Goal: Task Accomplishment & Management: Use online tool/utility

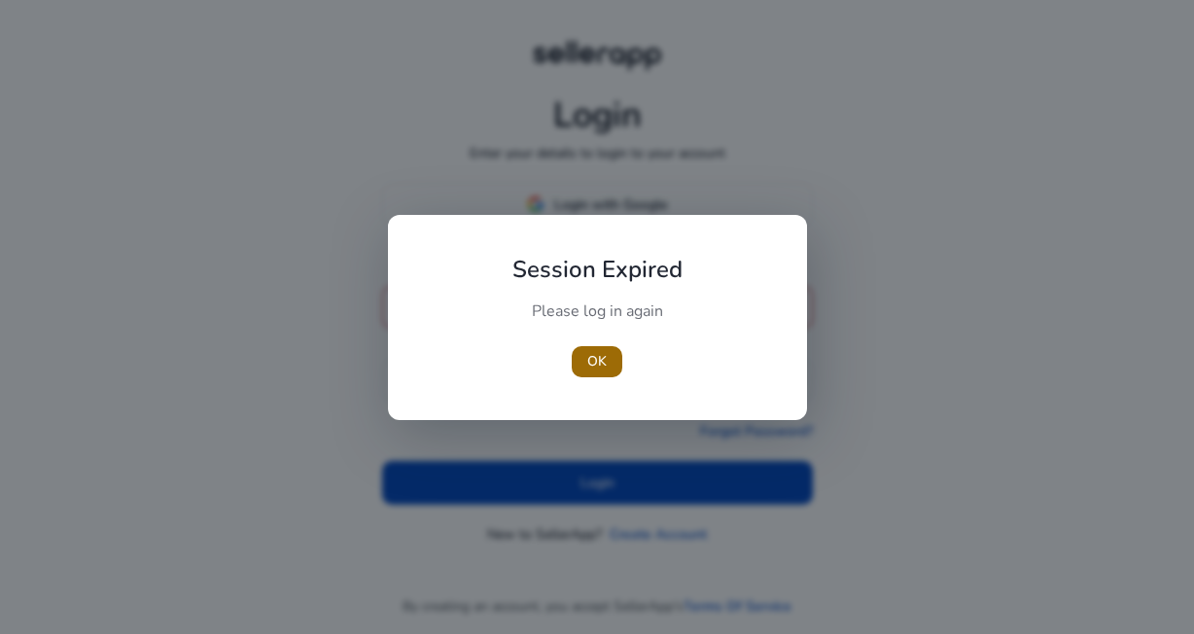
type input "**********"
click at [608, 360] on span "button" at bounding box center [597, 361] width 51 height 47
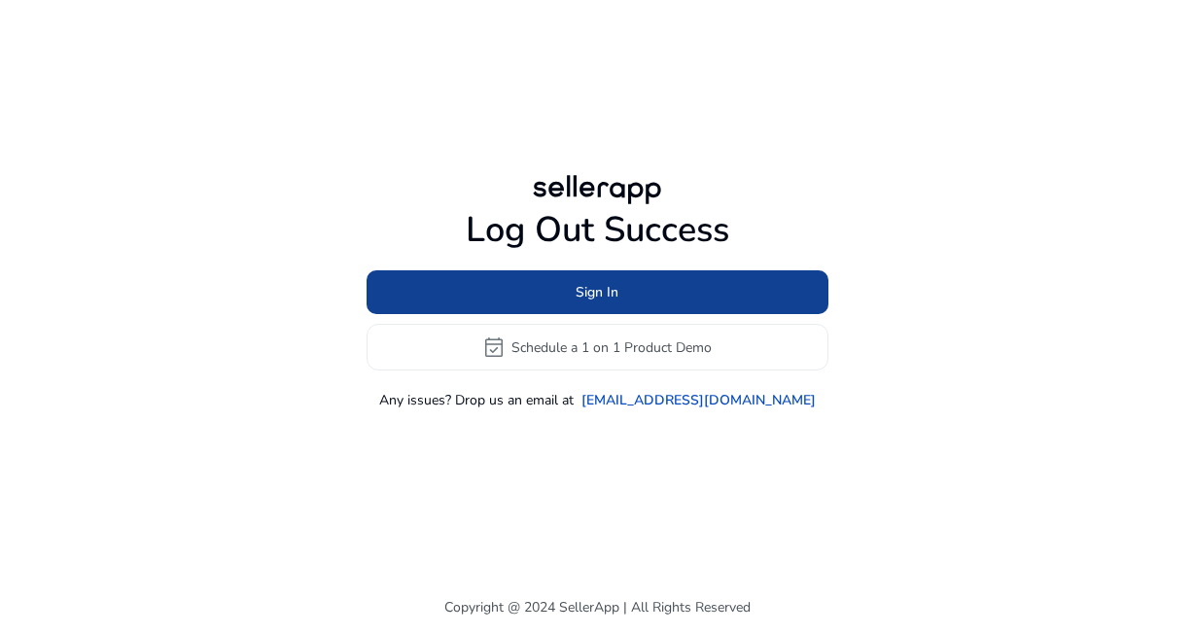
click at [616, 290] on span "Sign In" at bounding box center [597, 292] width 43 height 20
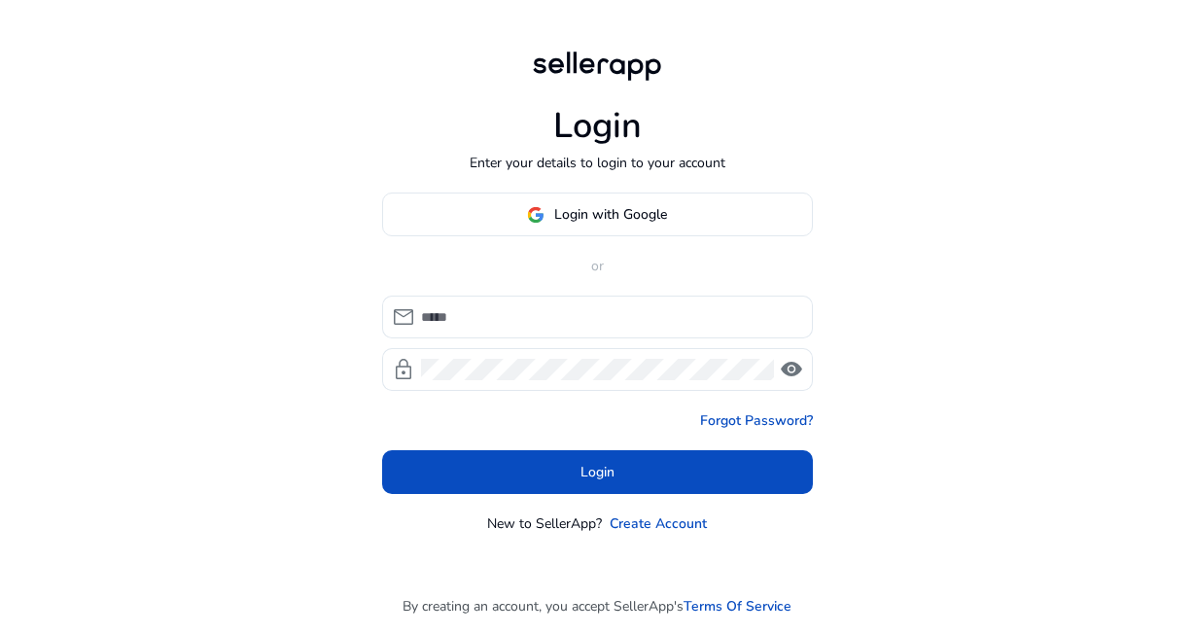
type input "**********"
click at [793, 369] on span "visibility" at bounding box center [791, 369] width 23 height 23
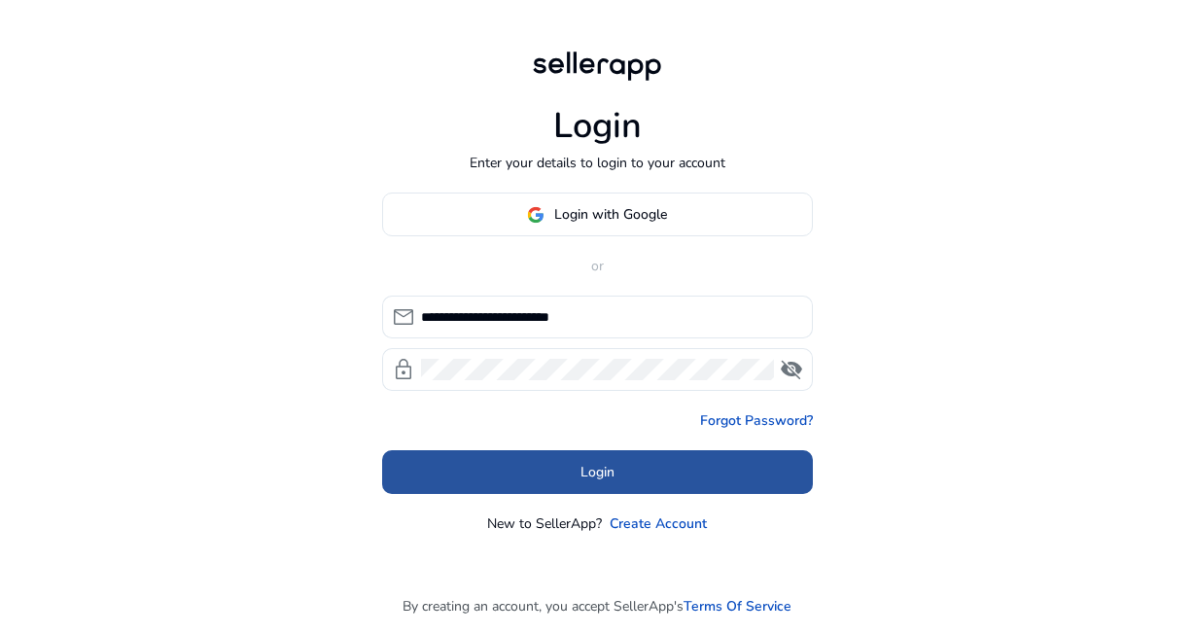
click at [639, 466] on span at bounding box center [597, 472] width 431 height 47
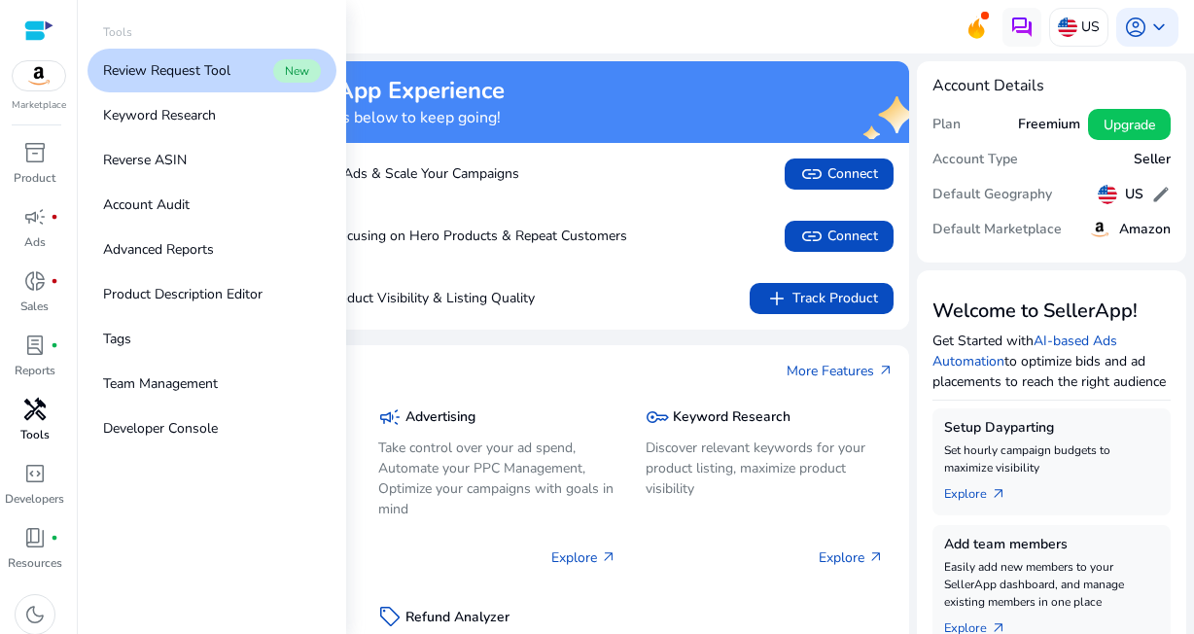
click at [30, 419] on span "handyman" at bounding box center [34, 409] width 23 height 23
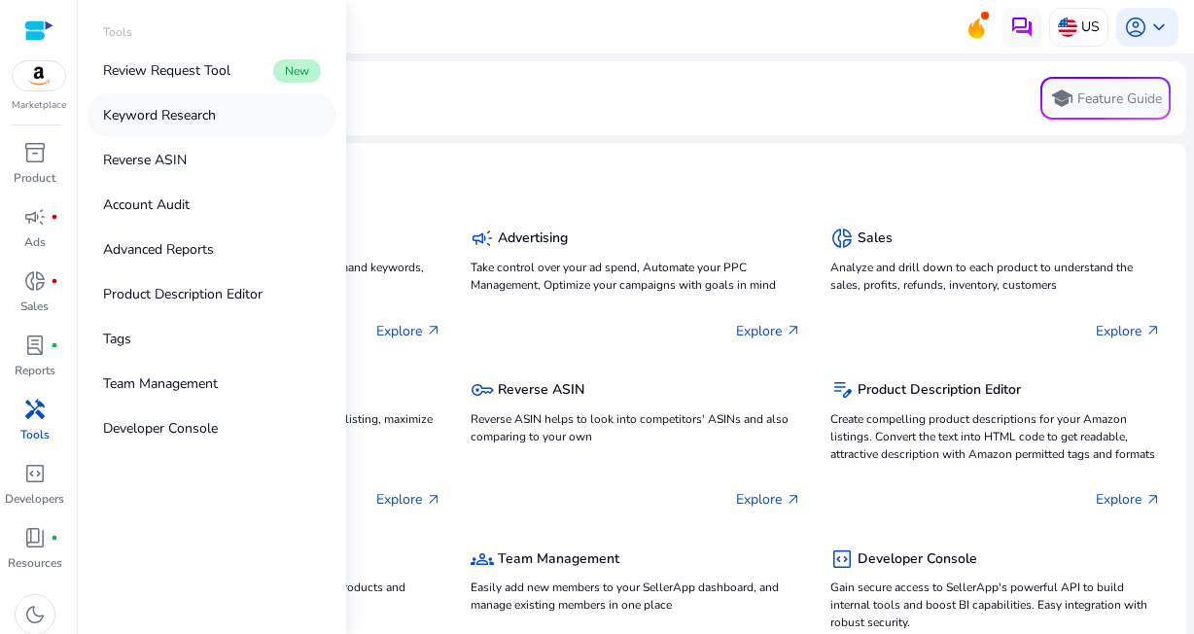
click at [192, 113] on p "Keyword Research" at bounding box center [159, 115] width 113 height 20
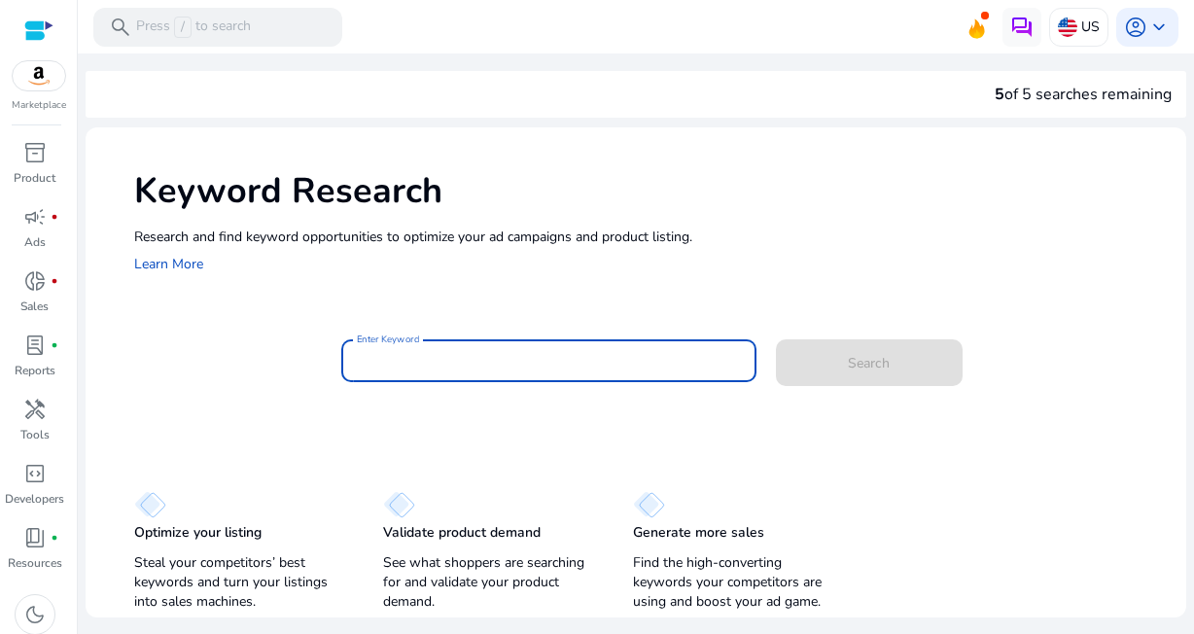
click at [434, 364] on input "Enter Keyword" at bounding box center [548, 360] width 383 height 21
paste input "**********"
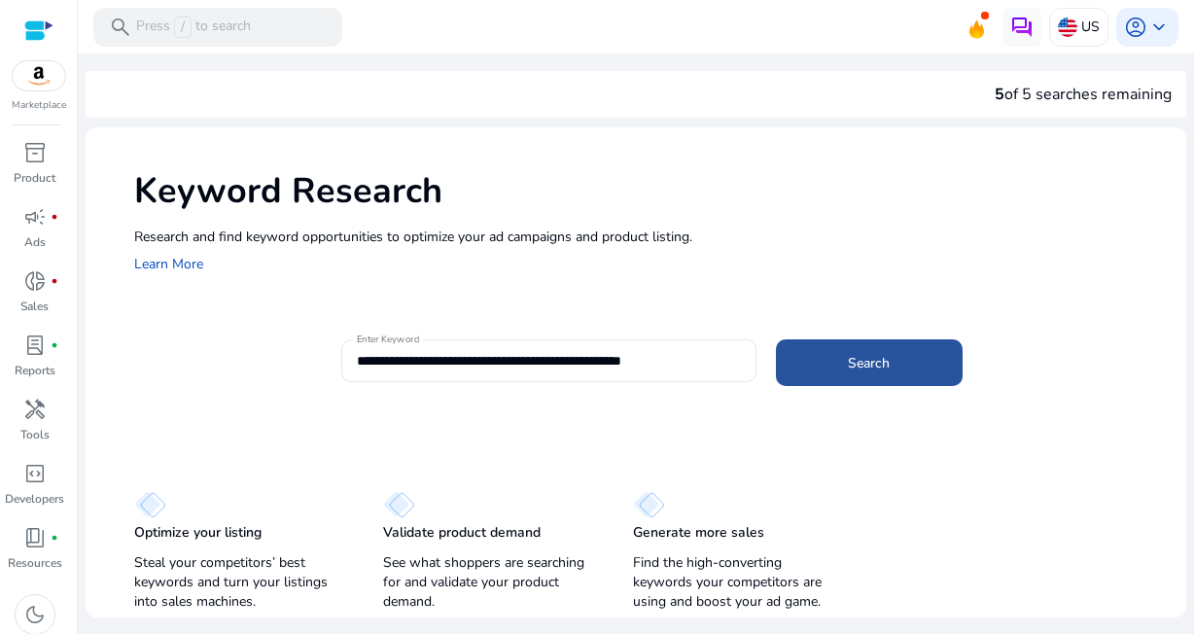
click at [861, 360] on span "Search" at bounding box center [869, 363] width 42 height 20
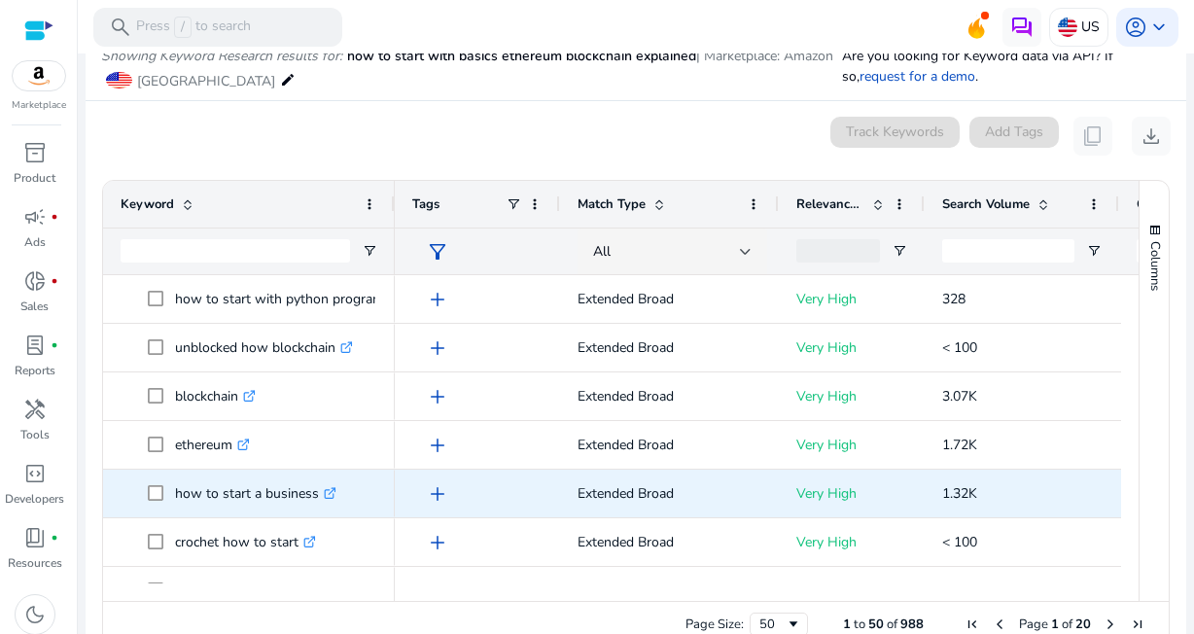
scroll to position [292, 0]
drag, startPoint x: 176, startPoint y: 494, endPoint x: 320, endPoint y: 505, distance: 144.4
click at [320, 505] on p "how to start a business .st0{fill:#2c8af8}" at bounding box center [255, 494] width 161 height 40
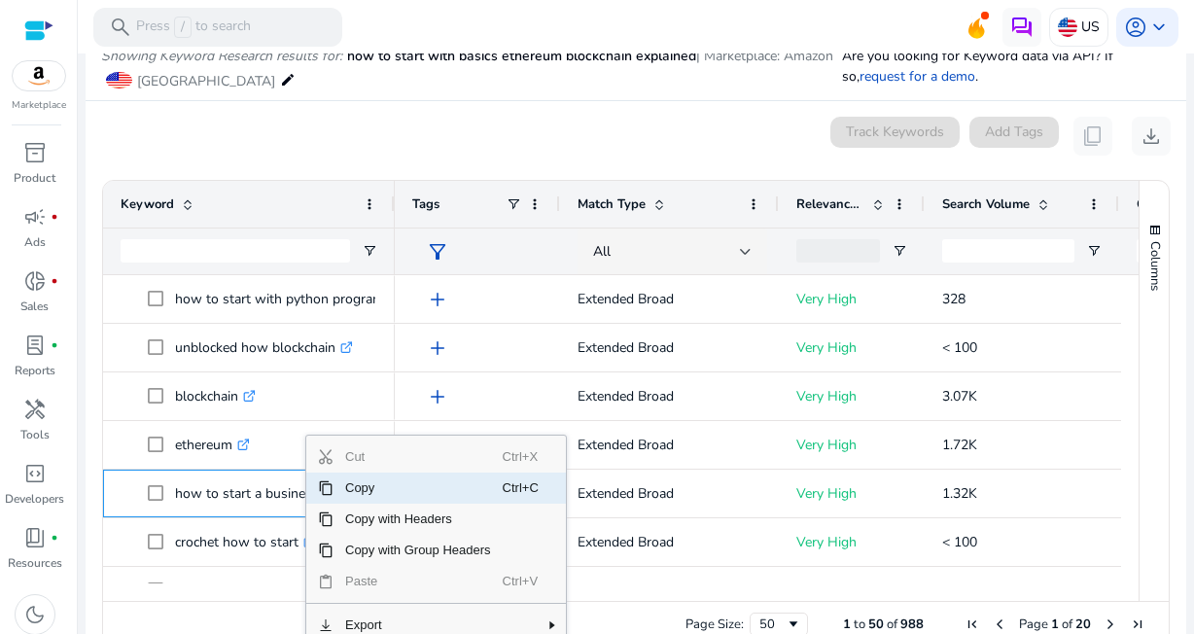
click at [337, 483] on span "Copy" at bounding box center [418, 488] width 169 height 31
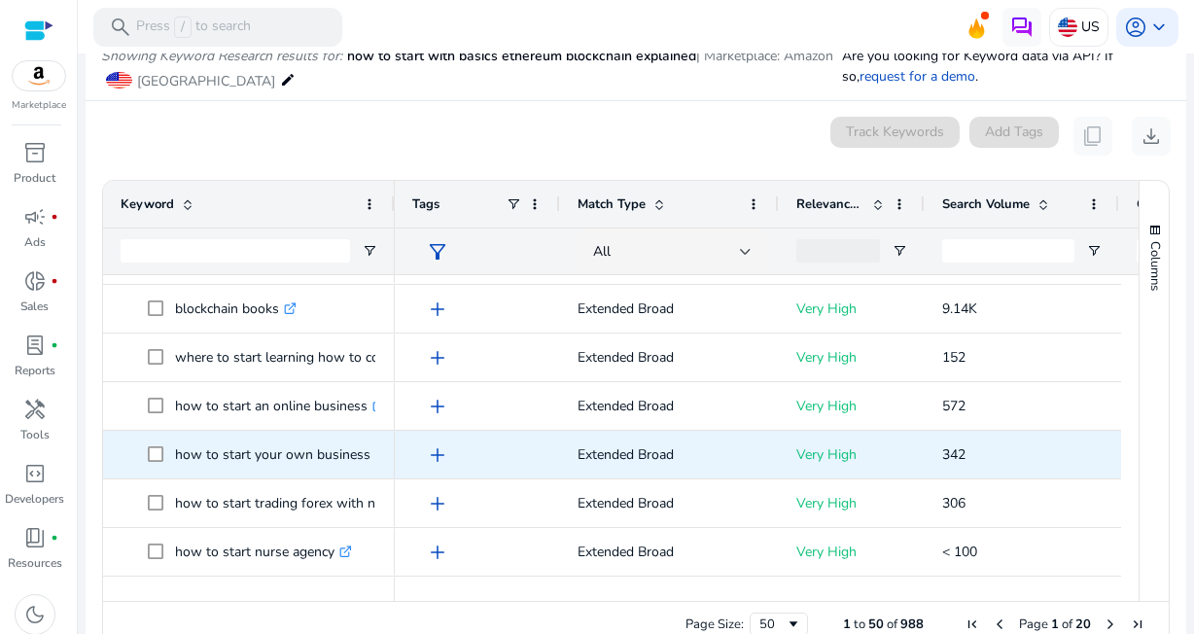
scroll to position [1362, 0]
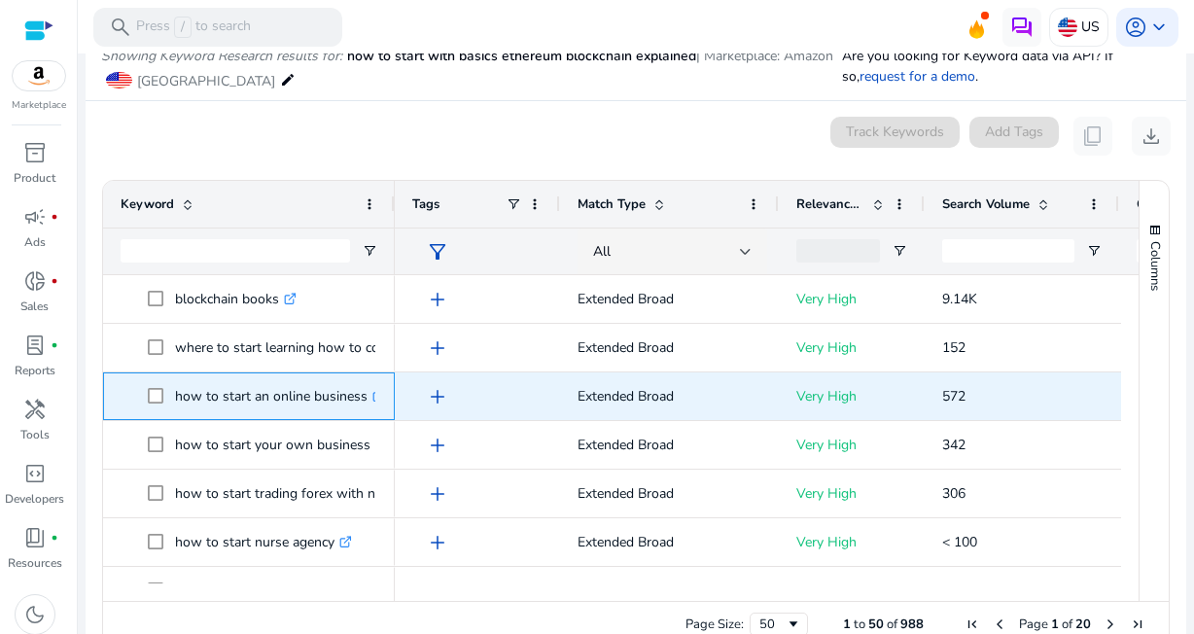
drag, startPoint x: 177, startPoint y: 394, endPoint x: 367, endPoint y: 394, distance: 189.7
click at [367, 394] on p "how to start an online business .st0{fill:#2c8af8}" at bounding box center [280, 396] width 210 height 40
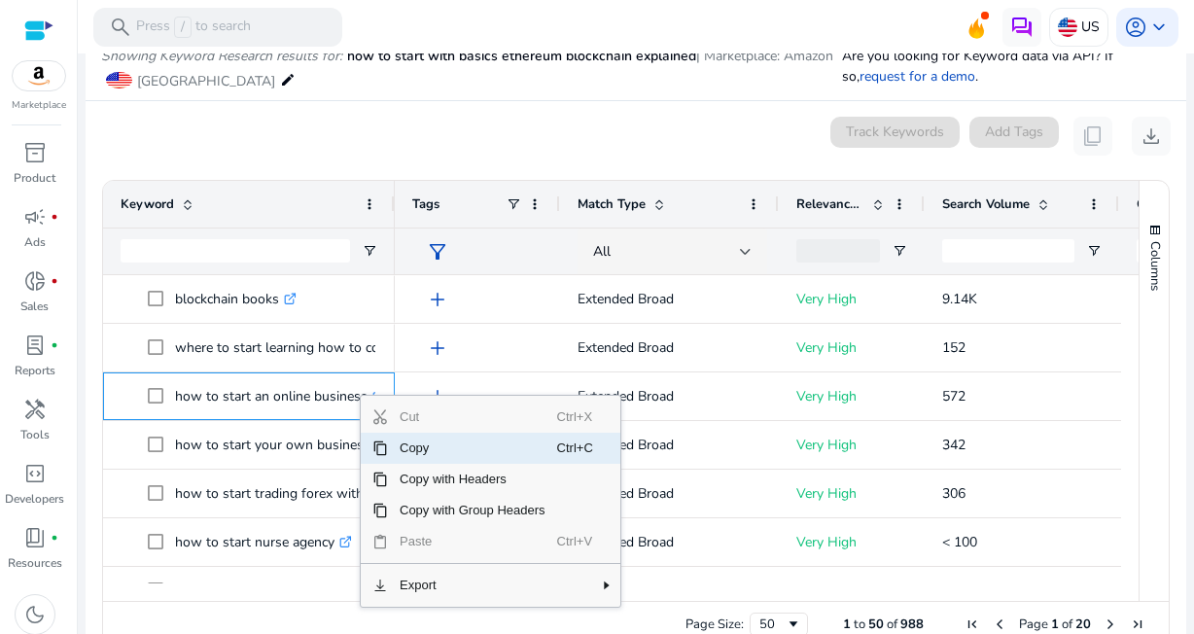
click at [424, 451] on span "Copy" at bounding box center [472, 448] width 169 height 31
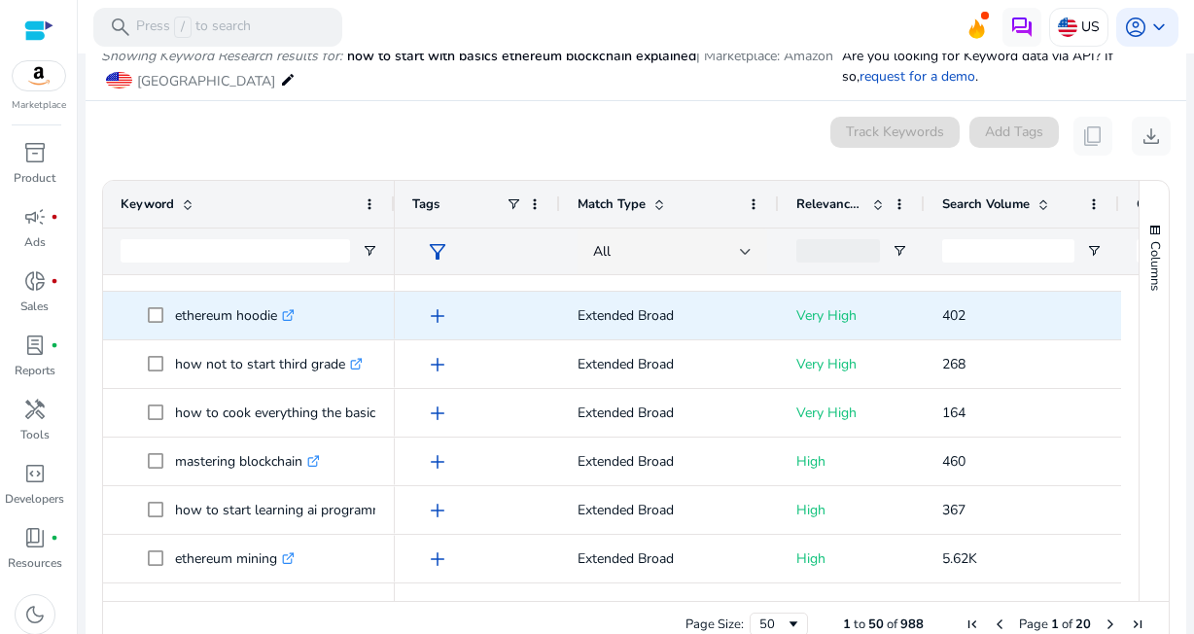
scroll to position [271, 0]
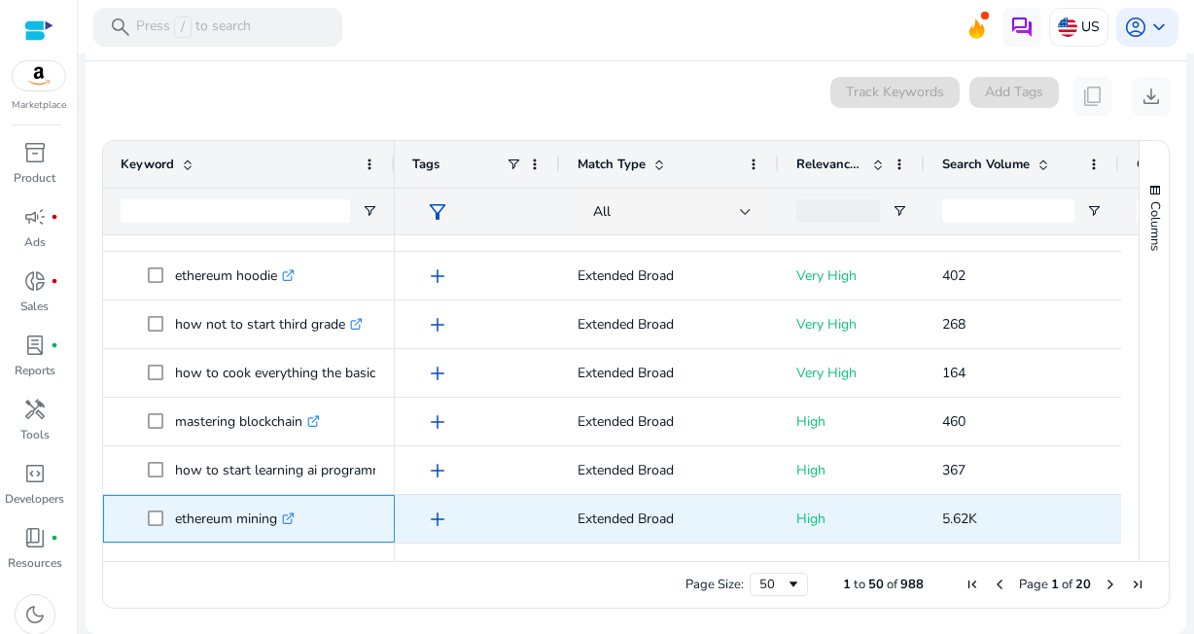
drag, startPoint x: 173, startPoint y: 519, endPoint x: 277, endPoint y: 522, distance: 104.1
click at [277, 522] on span "ethereum mining .st0{fill:#2c8af8}" at bounding box center [263, 519] width 230 height 40
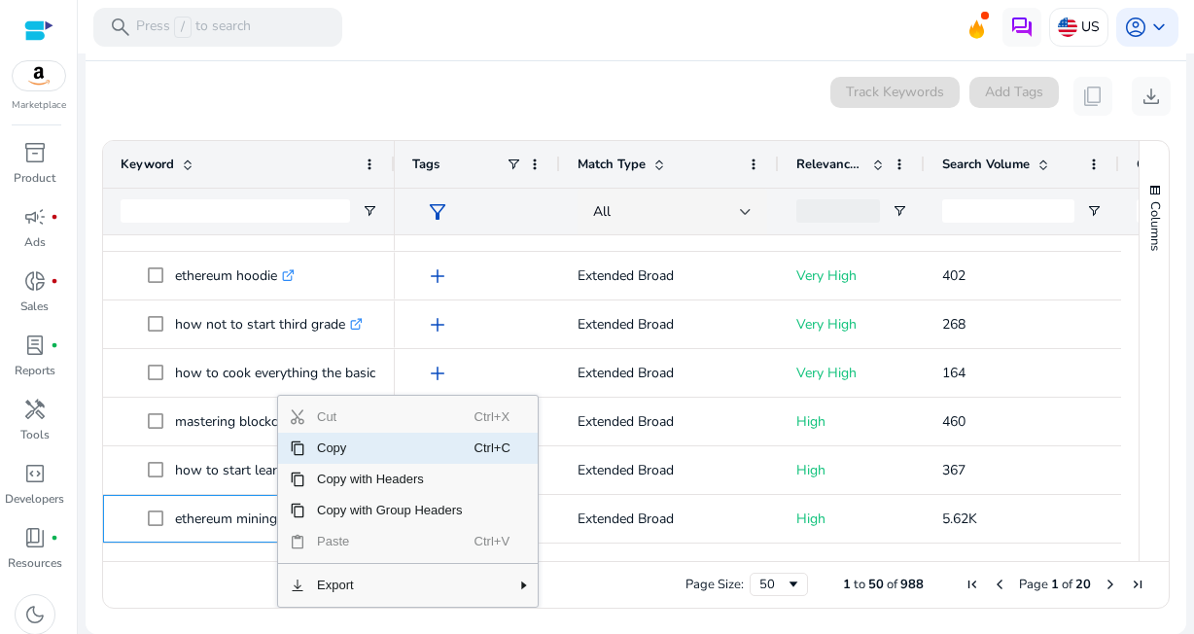
click at [342, 443] on span "Copy" at bounding box center [389, 448] width 169 height 31
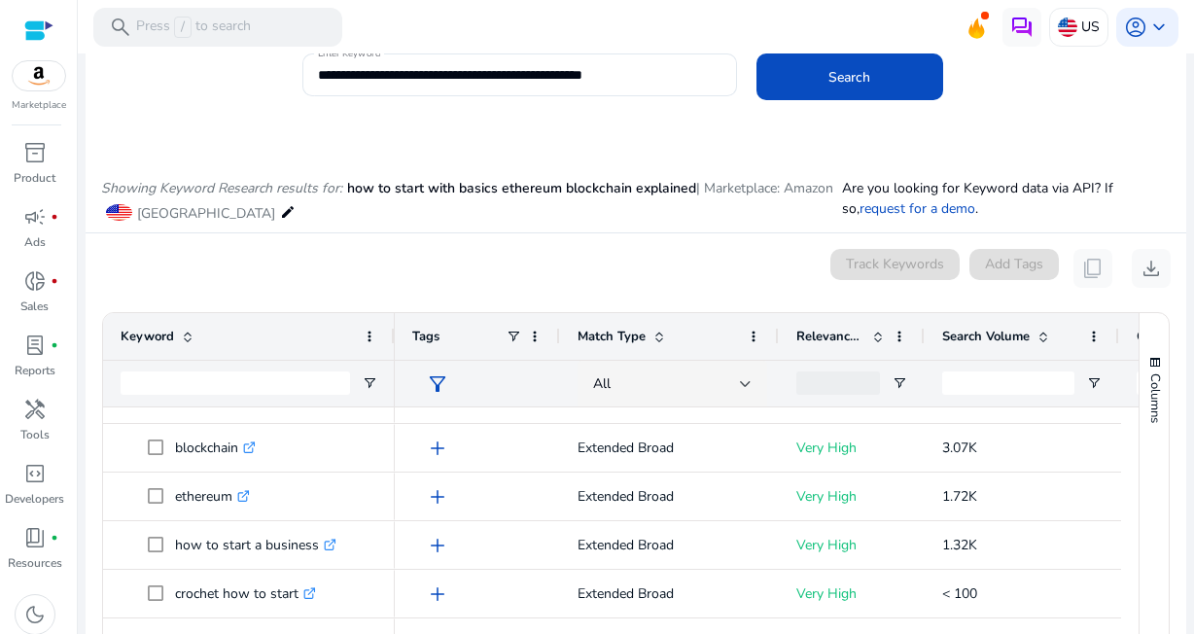
scroll to position [0, 0]
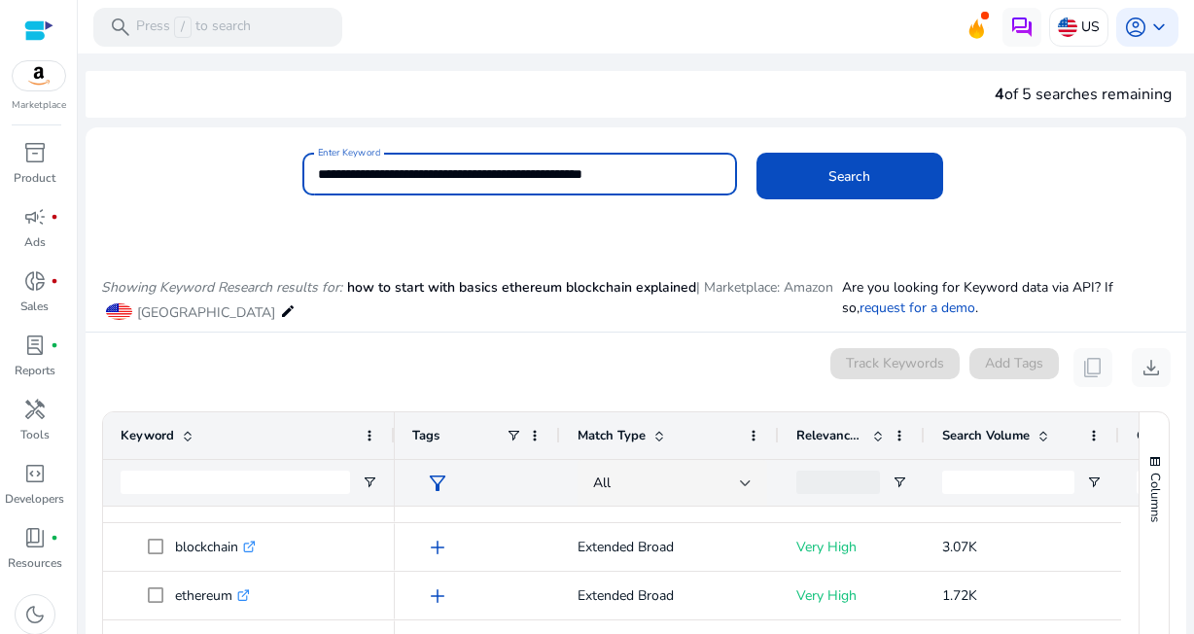
drag, startPoint x: 321, startPoint y: 176, endPoint x: 694, endPoint y: 178, distance: 372.5
click at [694, 178] on input "**********" at bounding box center [519, 173] width 403 height 21
paste input "**********"
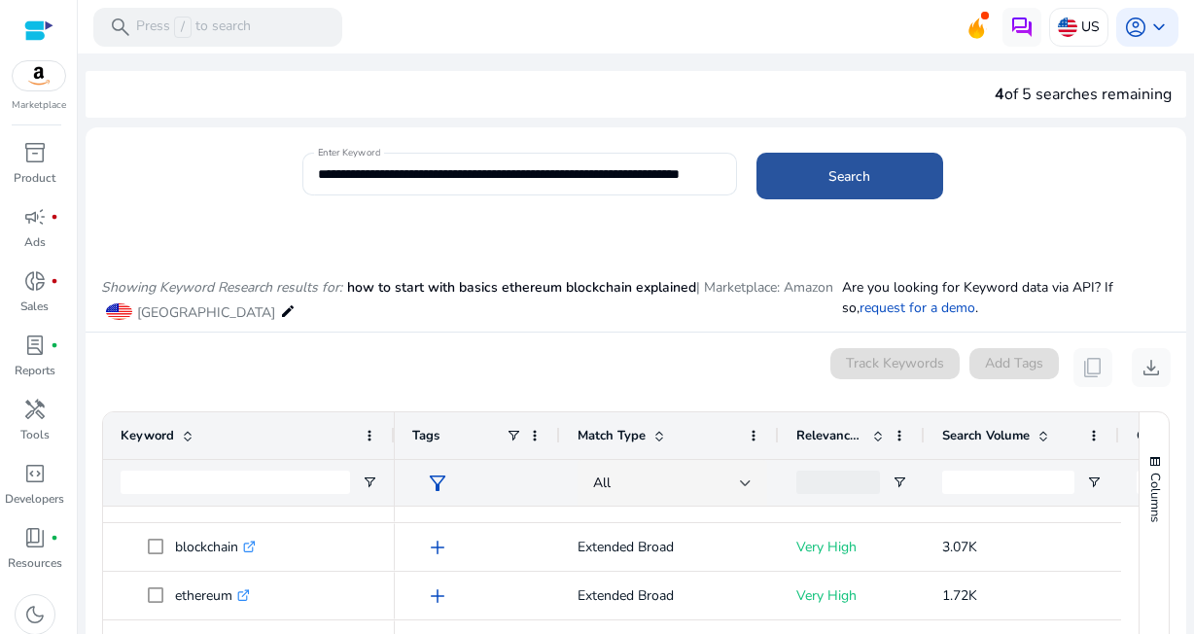
click at [867, 177] on span at bounding box center [850, 176] width 187 height 47
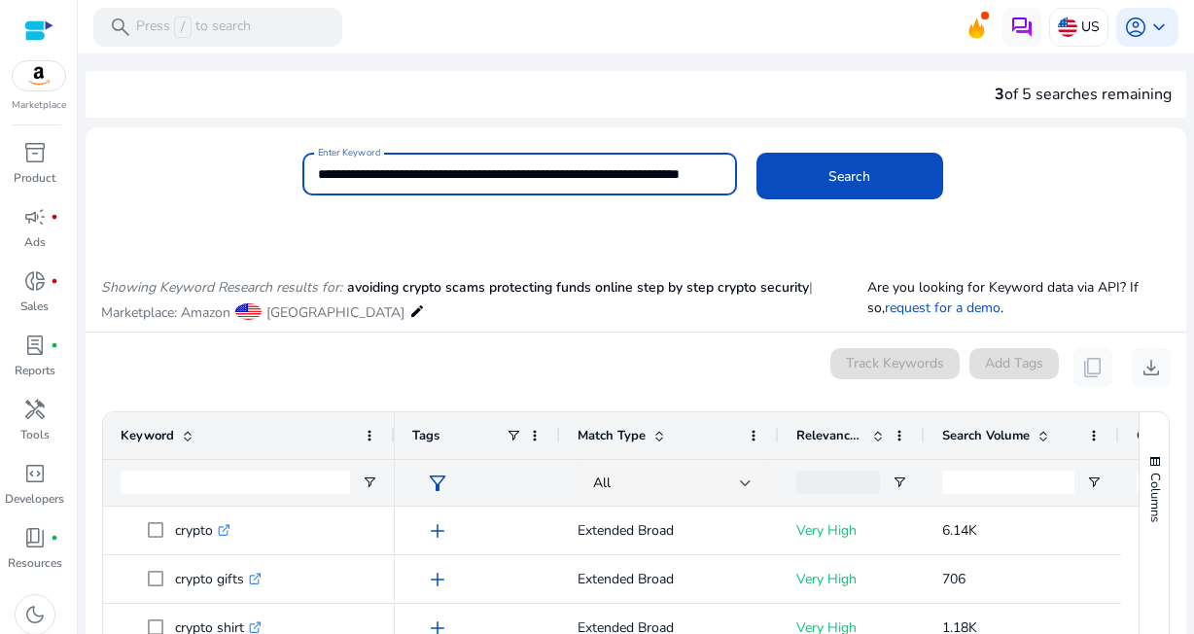
scroll to position [0, 52]
drag, startPoint x: 321, startPoint y: 172, endPoint x: 745, endPoint y: 196, distance: 424.8
click at [745, 196] on div "**********" at bounding box center [737, 184] width 869 height 63
paste input
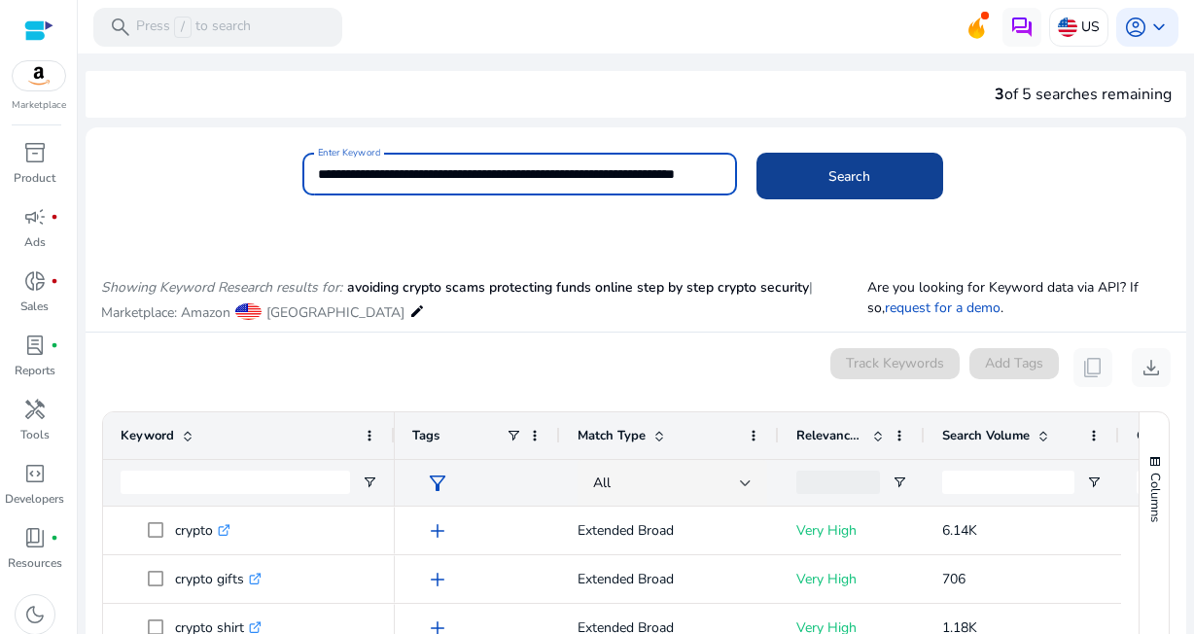
type input "**********"
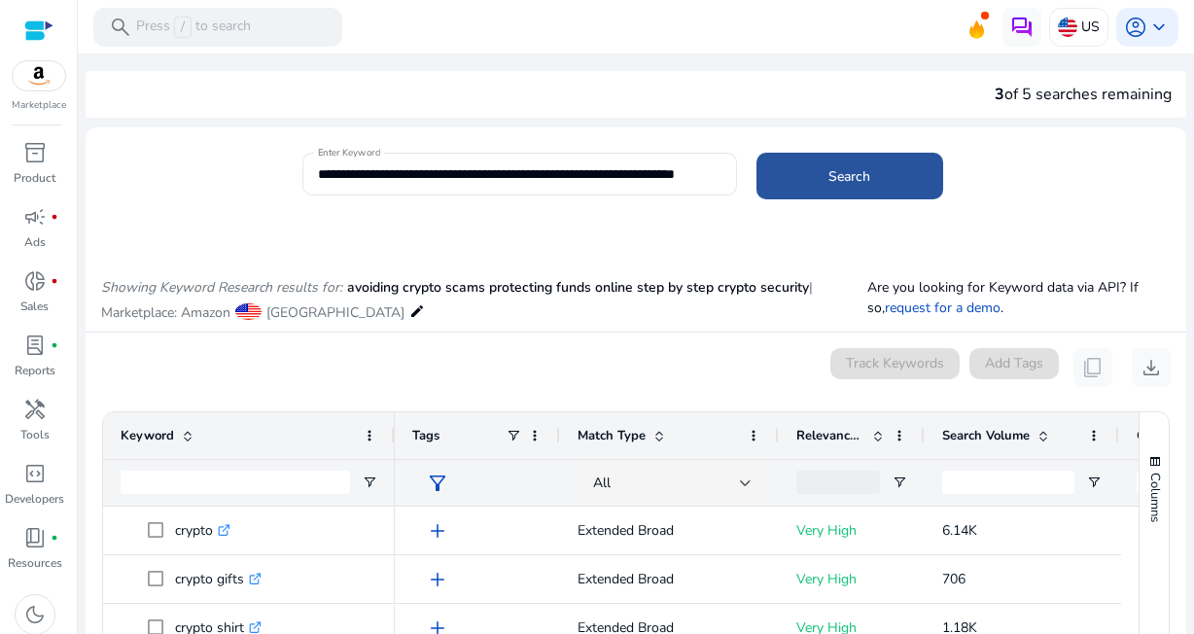
click at [832, 174] on span "Search" at bounding box center [850, 176] width 42 height 20
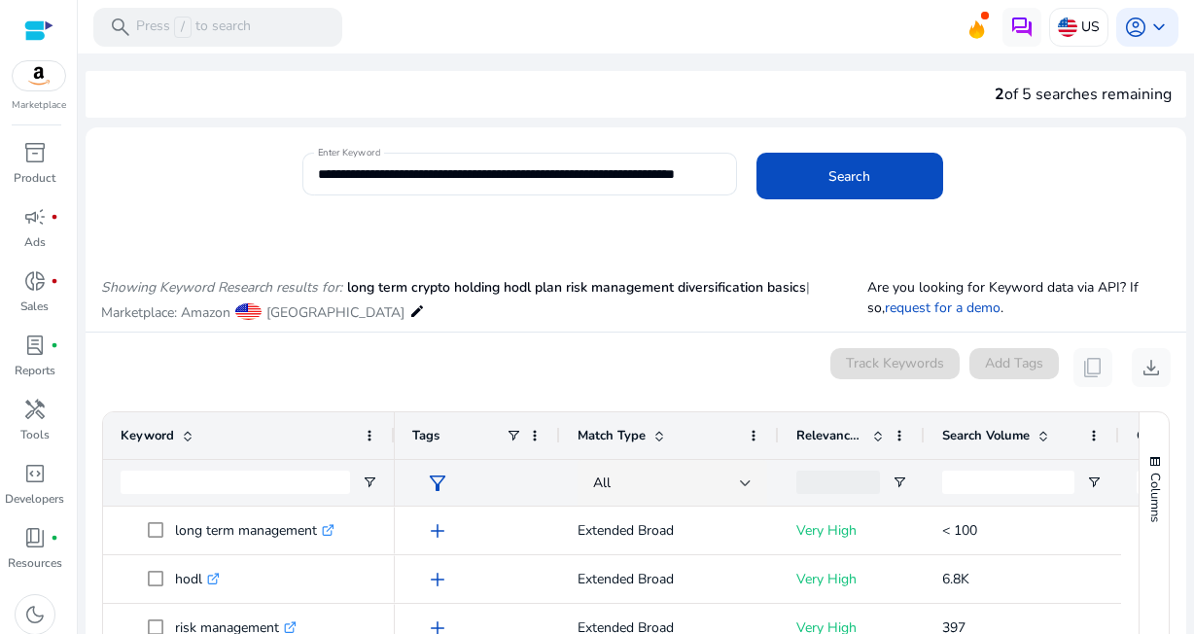
scroll to position [232, 0]
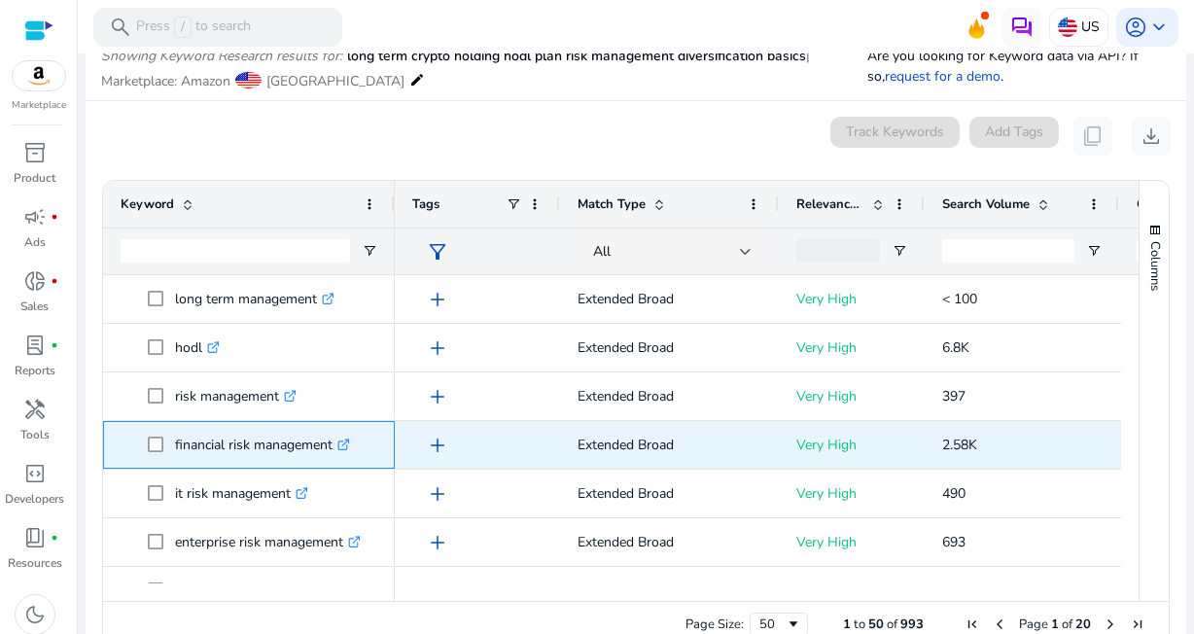
drag, startPoint x: 177, startPoint y: 447, endPoint x: 334, endPoint y: 441, distance: 156.8
click at [334, 441] on p "financial risk management .st0{fill:#2c8af8}" at bounding box center [262, 445] width 175 height 40
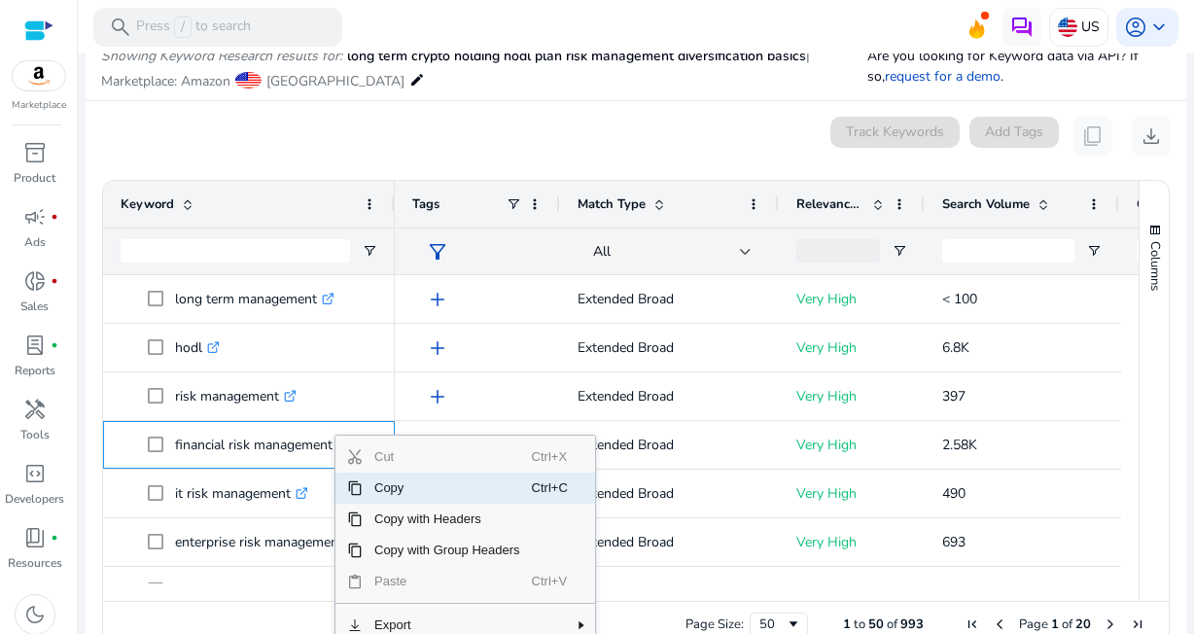
click at [423, 495] on span "Copy" at bounding box center [447, 488] width 169 height 31
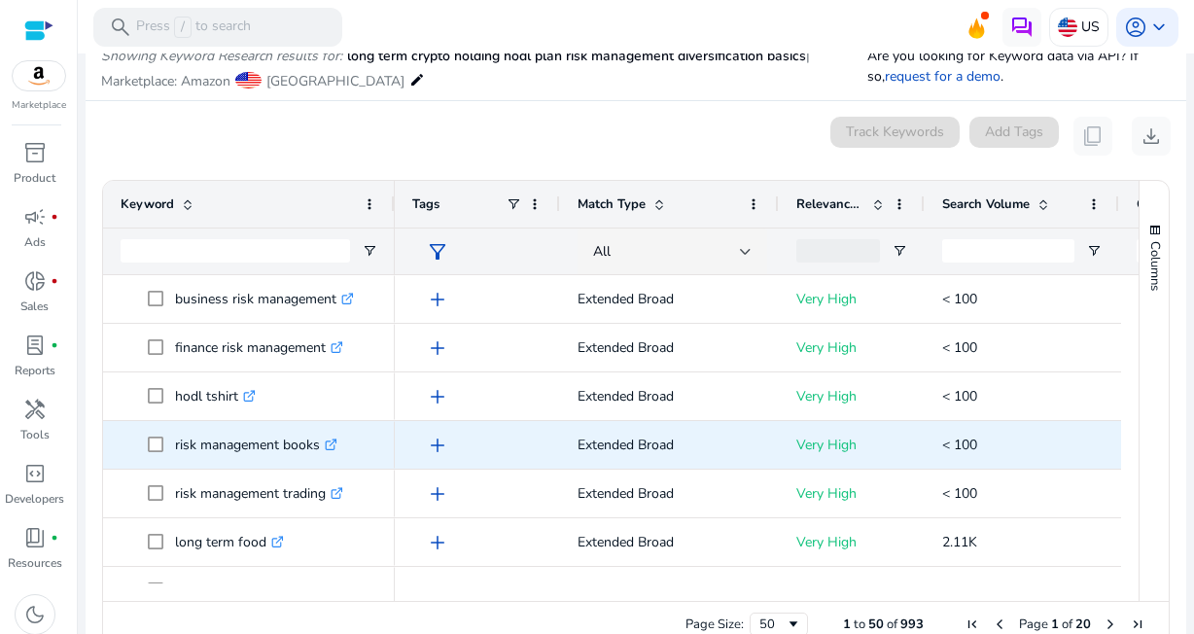
scroll to position [0, 0]
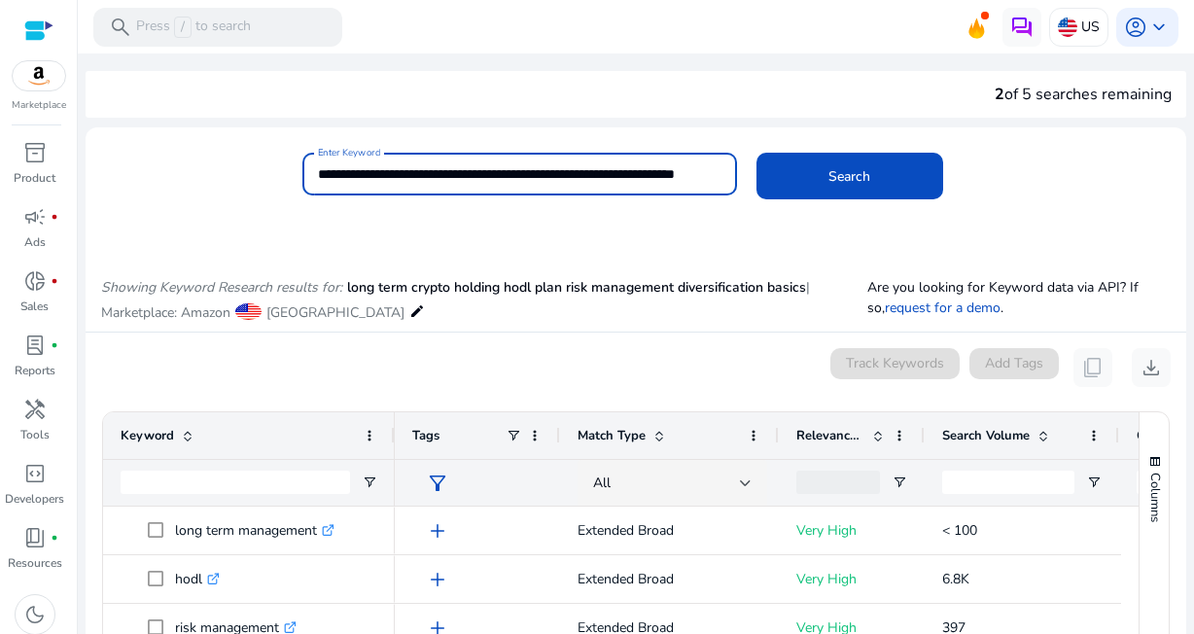
scroll to position [0, 51]
drag, startPoint x: 322, startPoint y: 174, endPoint x: 928, endPoint y: 215, distance: 607.4
click at [925, 215] on div "**********" at bounding box center [737, 184] width 869 height 63
paste input
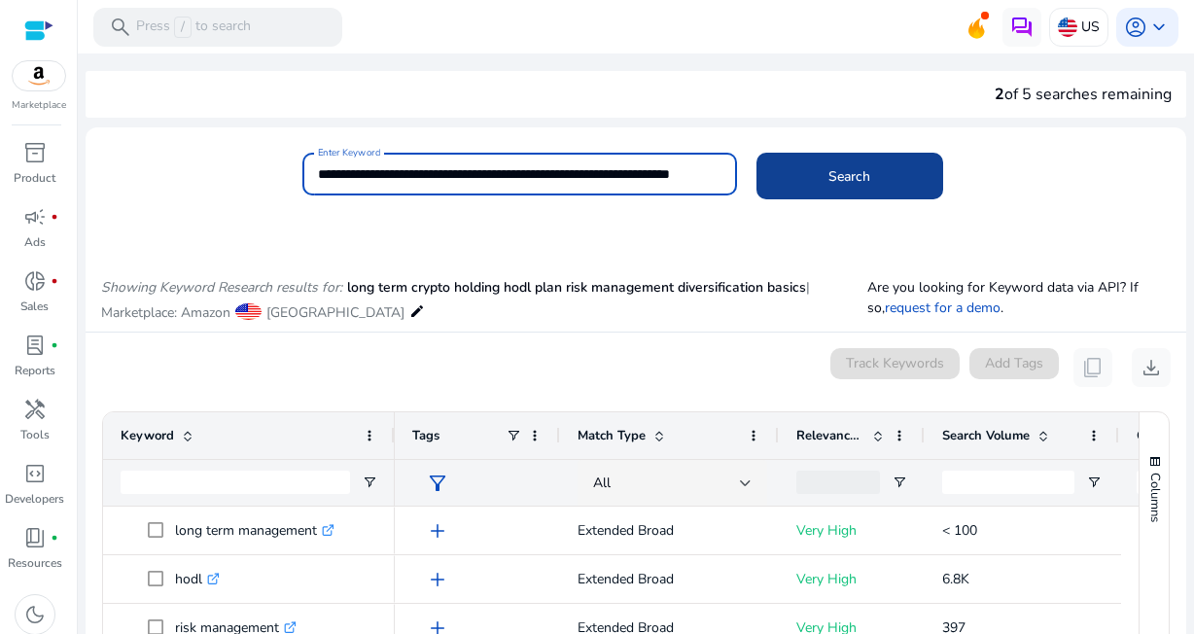
type input "**********"
click at [867, 184] on span at bounding box center [850, 176] width 187 height 47
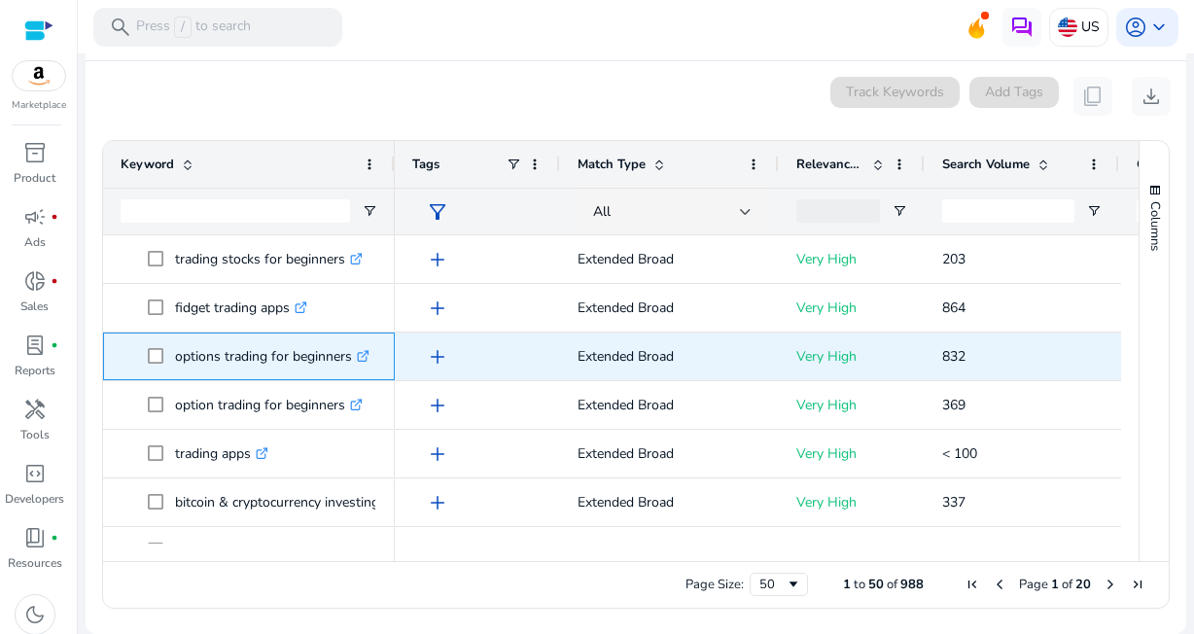
drag, startPoint x: 177, startPoint y: 353, endPoint x: 356, endPoint y: 357, distance: 179.0
click at [356, 357] on p "options trading for beginners .st0{fill:#2c8af8}" at bounding box center [272, 357] width 195 height 40
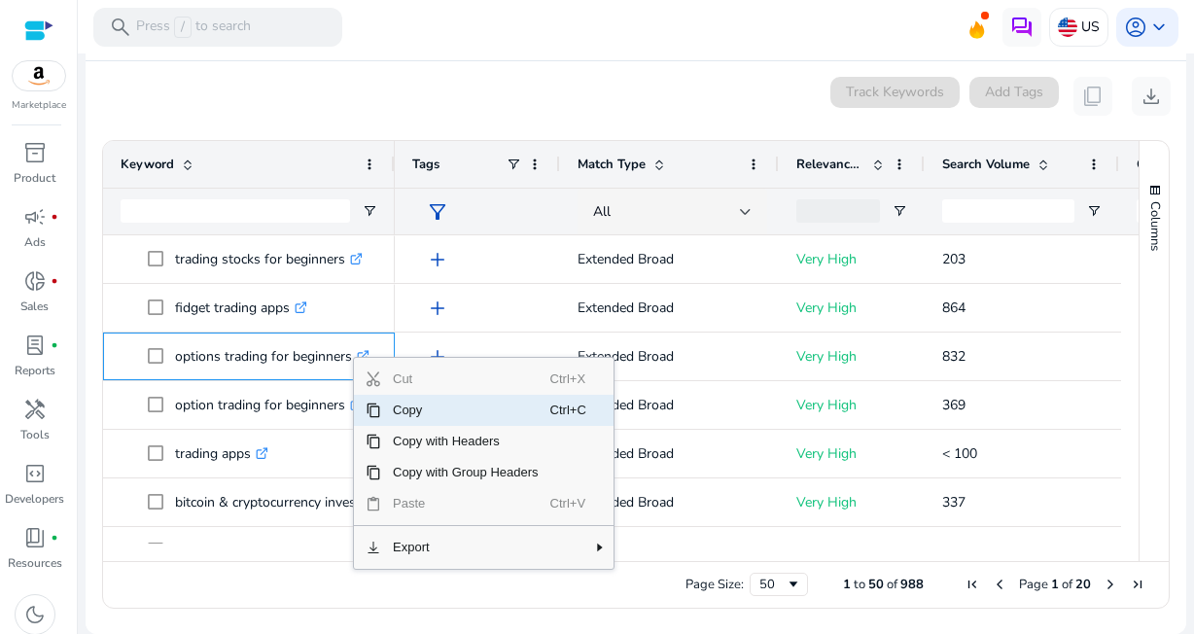
click at [441, 410] on span "Copy" at bounding box center [465, 410] width 169 height 31
